Goal: Information Seeking & Learning: Learn about a topic

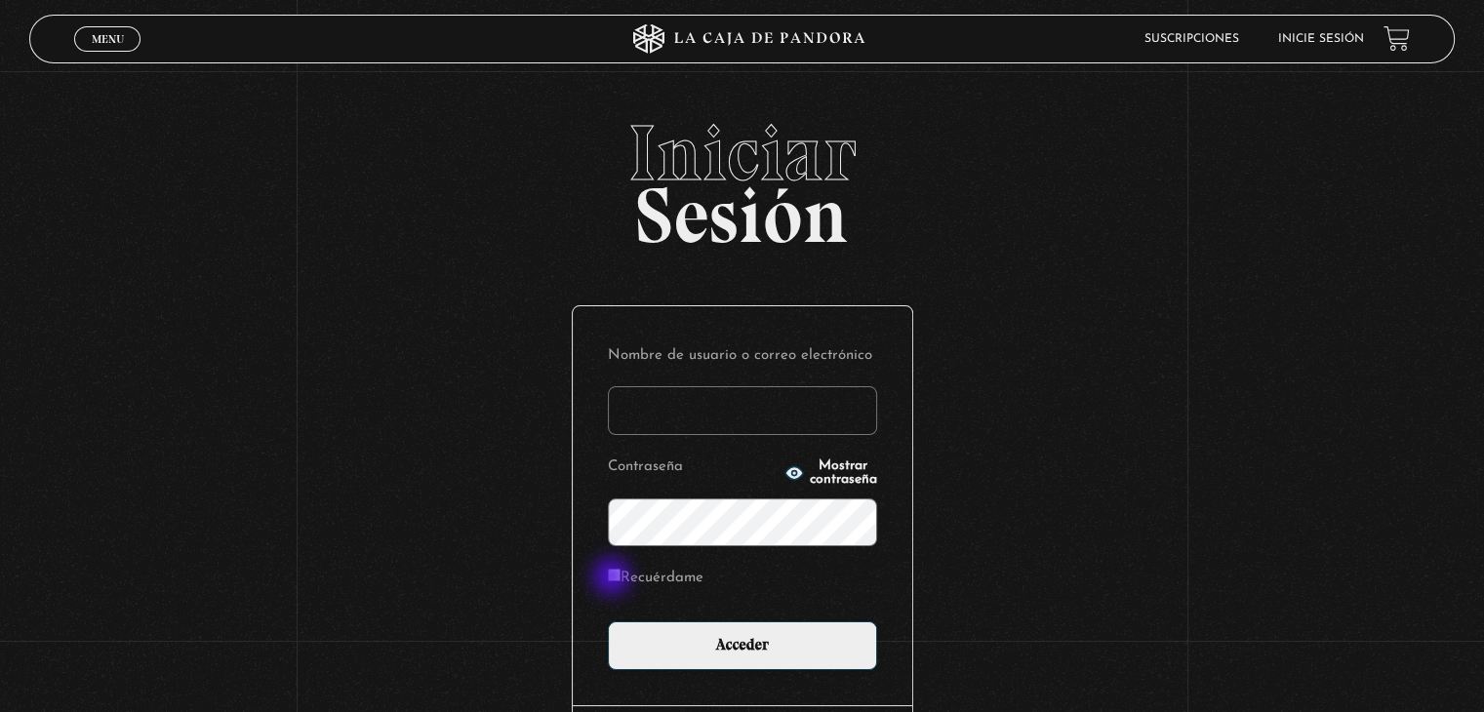
type input "[EMAIL_ADDRESS][DOMAIN_NAME]"
click at [616, 577] on input "Recuérdame" at bounding box center [614, 575] width 13 height 13
checkbox input "true"
click at [784, 469] on icon "button" at bounding box center [794, 473] width 20 height 20
click at [785, 469] on icon "button" at bounding box center [794, 472] width 18 height 13
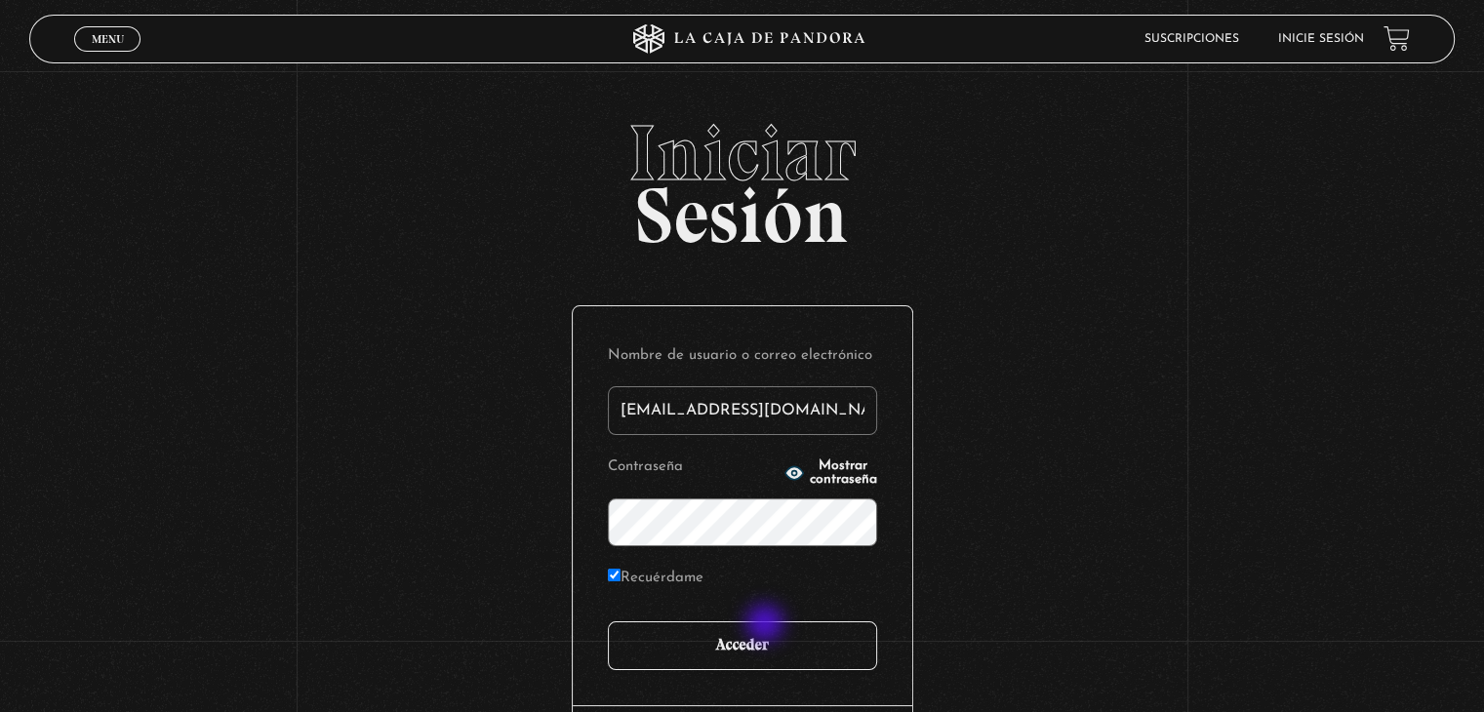
click at [767, 625] on input "Acceder" at bounding box center [742, 645] width 269 height 49
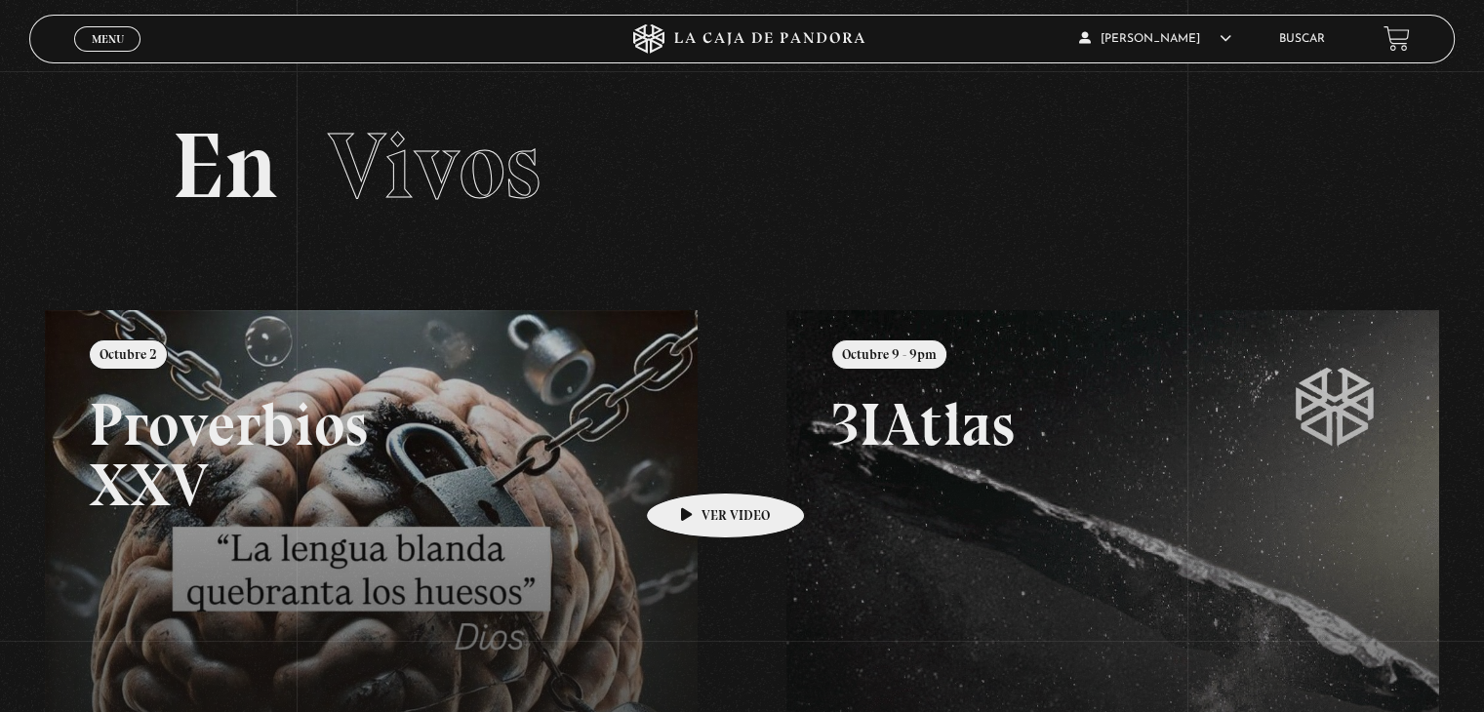
click at [695, 463] on link at bounding box center [787, 666] width 1484 height 712
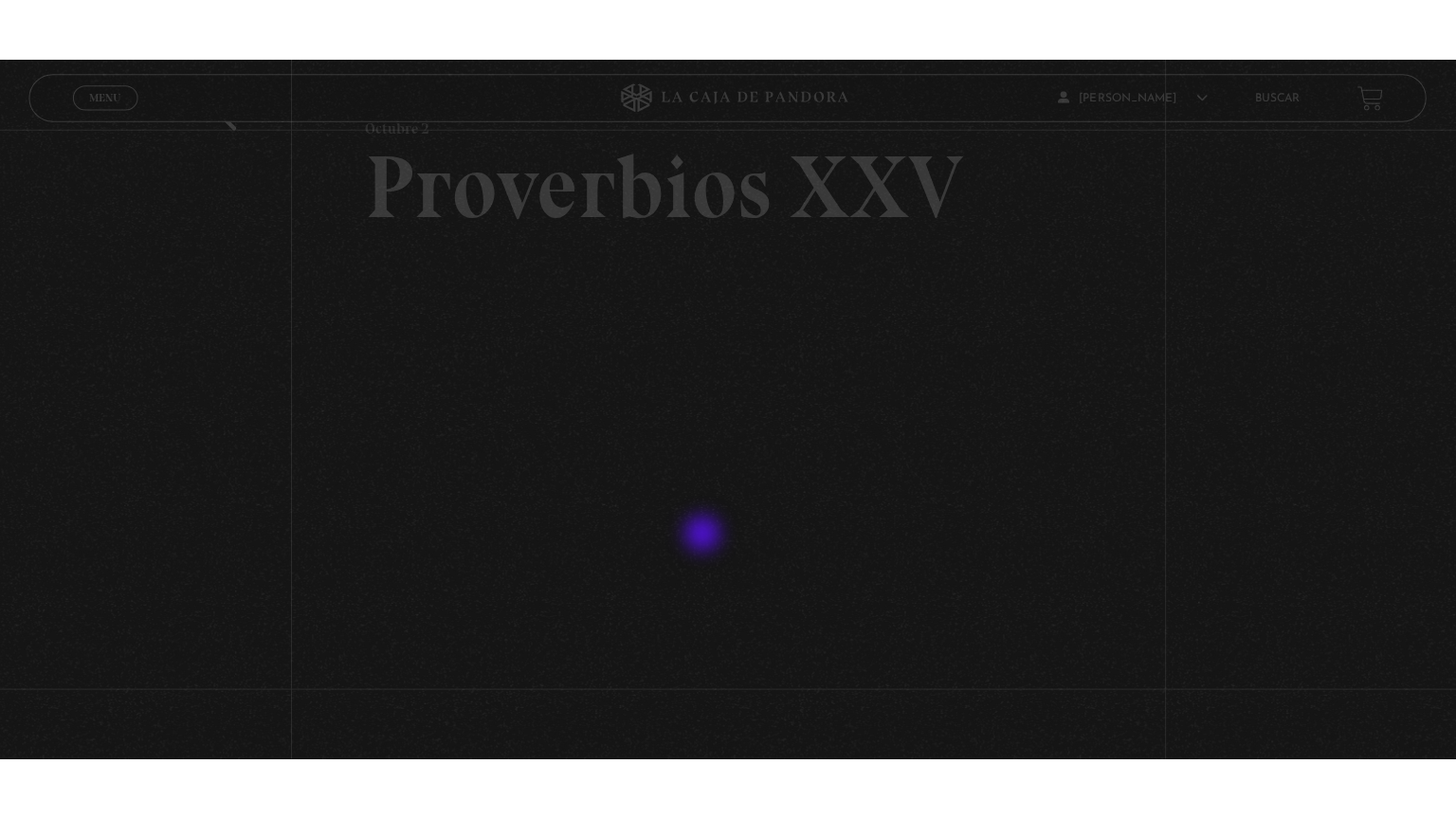
scroll to position [95, 0]
